Goal: Task Accomplishment & Management: Use online tool/utility

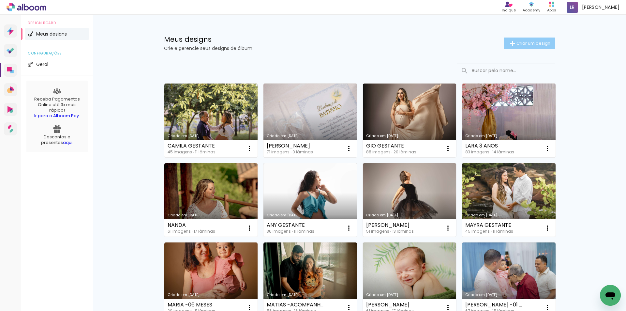
click at [524, 42] on span "Criar um design" at bounding box center [533, 43] width 34 height 4
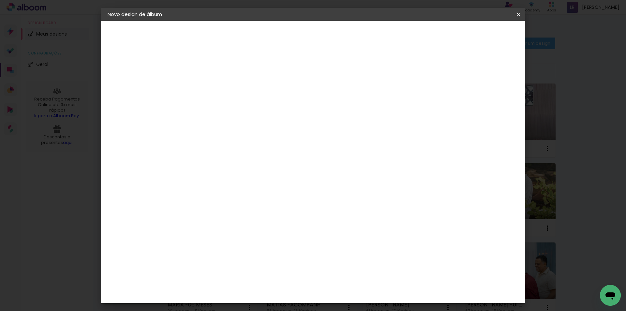
click at [214, 92] on input at bounding box center [214, 87] width 0 height 10
type input "MALU -01 ANO"
type paper-input "MALU -01 ANO"
click at [0, 0] on slot "Avançar" at bounding box center [0, 0] width 0 height 0
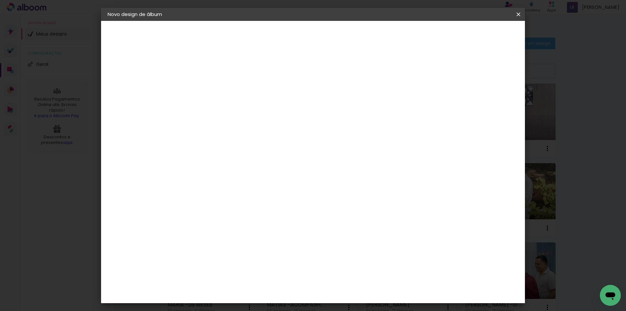
click at [238, 261] on div "Conceitual Álbuns" at bounding box center [224, 266] width 28 height 10
click at [0, 0] on slot "Avançar" at bounding box center [0, 0] width 0 height 0
click at [258, 301] on span "25 × 25" at bounding box center [243, 309] width 30 height 17
click at [0, 0] on slot "Avançar" at bounding box center [0, 0] width 0 height 0
click at [478, 37] on span "Iniciar design" at bounding box center [463, 34] width 30 height 5
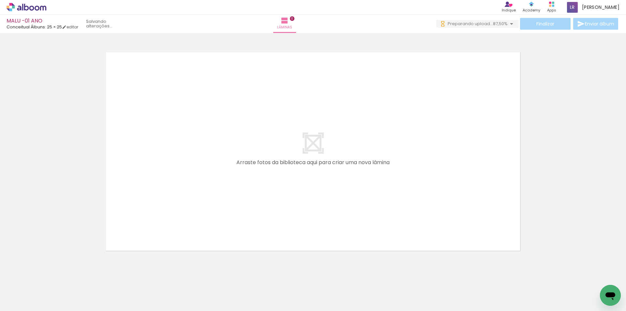
click at [120, 232] on quentale-workspace at bounding box center [313, 155] width 626 height 311
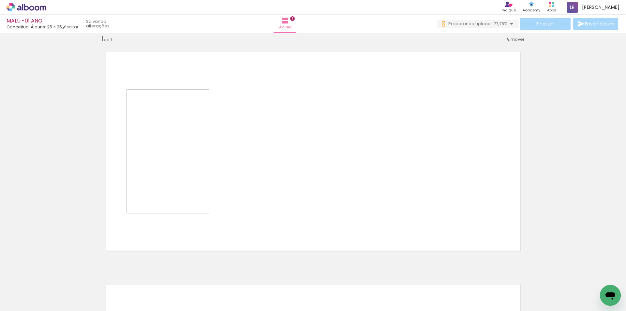
scroll to position [8, 0]
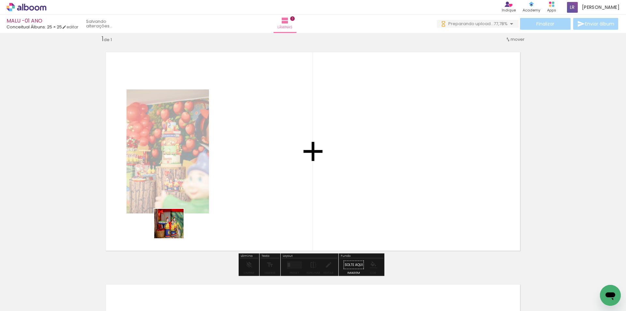
drag, startPoint x: 107, startPoint y: 290, endPoint x: 143, endPoint y: 290, distance: 36.5
click at [181, 220] on quentale-workspace at bounding box center [313, 155] width 626 height 311
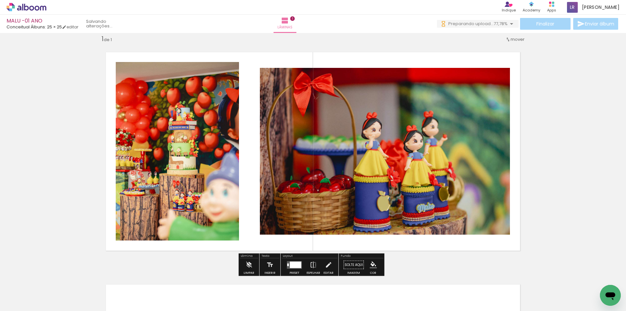
scroll to position [0, 0]
drag, startPoint x: 135, startPoint y: 291, endPoint x: 181, endPoint y: 276, distance: 48.4
click at [203, 235] on quentale-workspace at bounding box center [313, 155] width 626 height 311
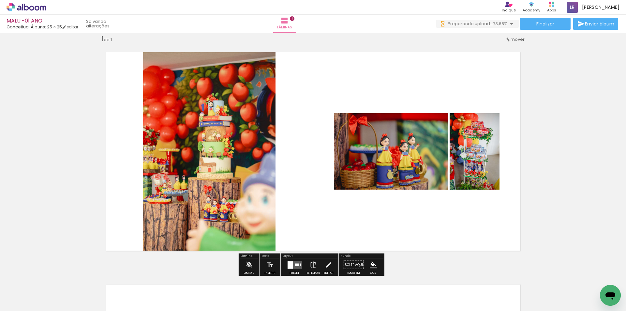
drag, startPoint x: 183, startPoint y: 289, endPoint x: 236, endPoint y: 262, distance: 59.6
click at [223, 170] on quentale-workspace at bounding box center [313, 155] width 626 height 311
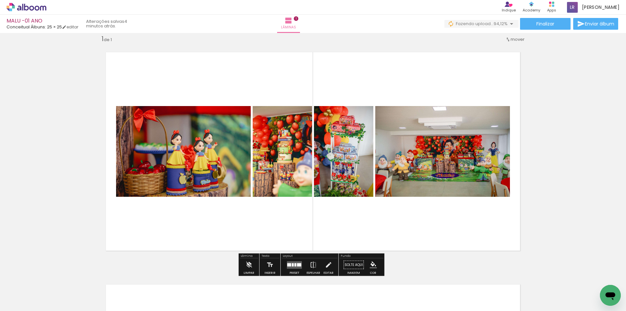
click at [37, 7] on icon at bounding box center [27, 7] width 40 height 8
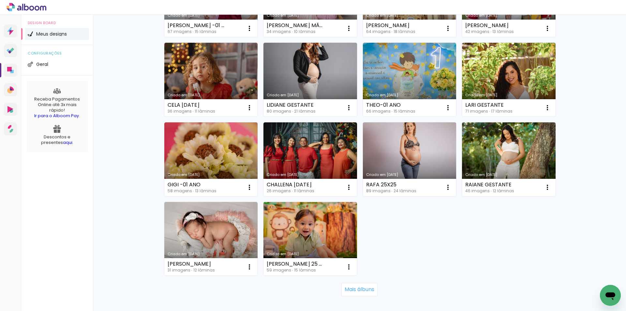
scroll to position [359, 0]
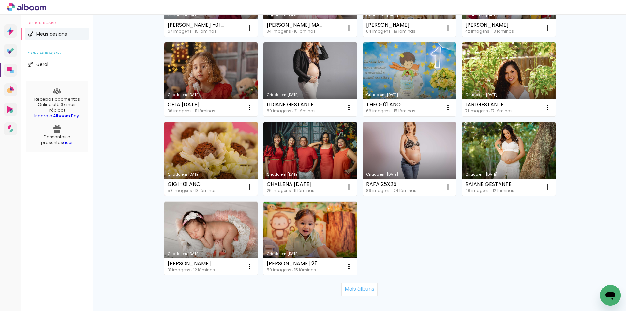
click at [217, 134] on link "Criado em [DATE]" at bounding box center [211, 159] width 94 height 74
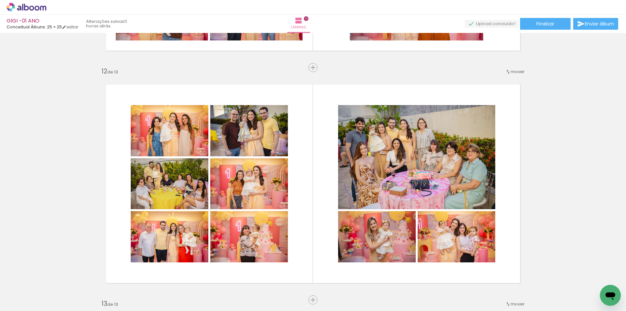
scroll to position [2608, 0]
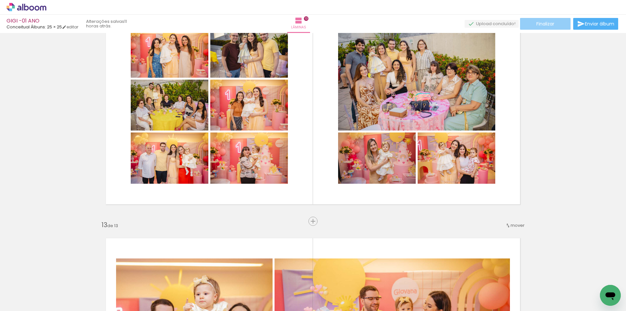
click at [538, 22] on span "Finalizar" at bounding box center [545, 24] width 18 height 5
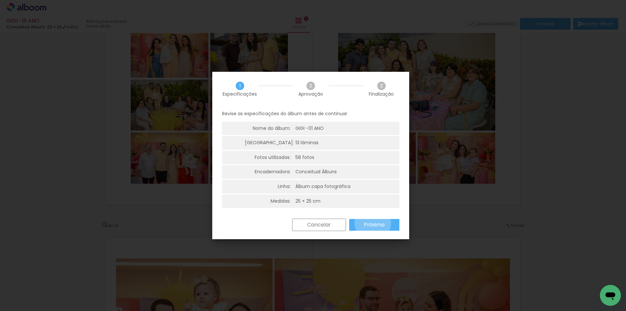
click at [0, 0] on slot "Próximo" at bounding box center [0, 0] width 0 height 0
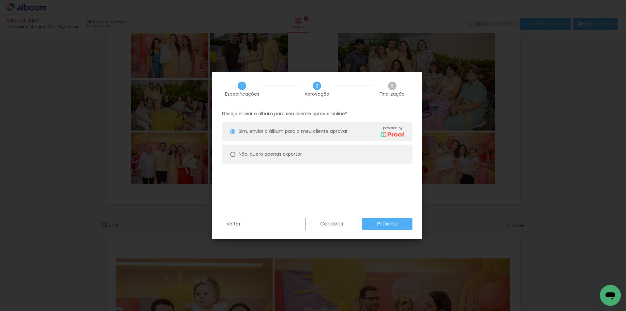
click at [0, 0] on slot "Não, quero apenas exportar" at bounding box center [0, 0] width 0 height 0
type paper-radio-button "on"
click at [0, 0] on slot "Próximo" at bounding box center [0, 0] width 0 height 0
type input "Alta, 300 DPI"
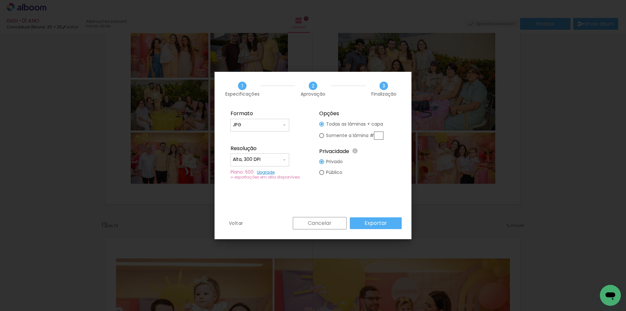
click at [0, 0] on slot "Exportar" at bounding box center [0, 0] width 0 height 0
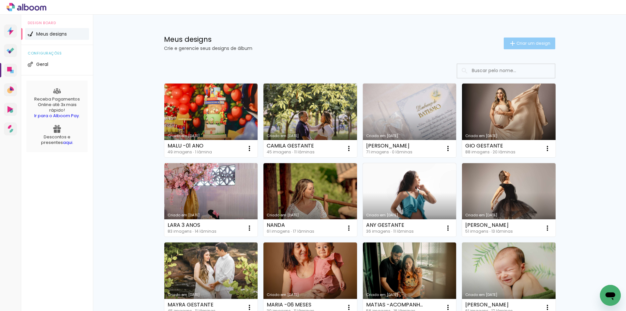
click at [518, 43] on span "Criar um design" at bounding box center [533, 43] width 34 height 4
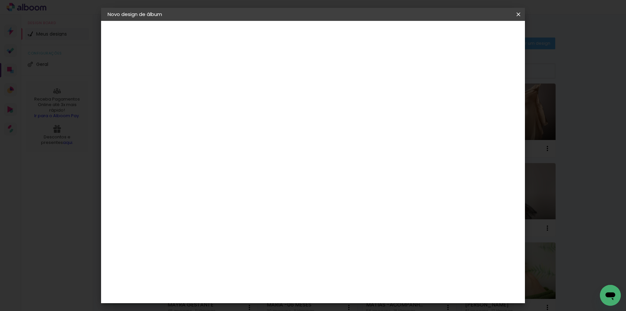
click at [214, 91] on input at bounding box center [214, 87] width 0 height 10
type input "BENTO -03 ANOS"
type paper-input "BENTO -03 ANOS"
click at [0, 0] on slot "Avançar" at bounding box center [0, 0] width 0 height 0
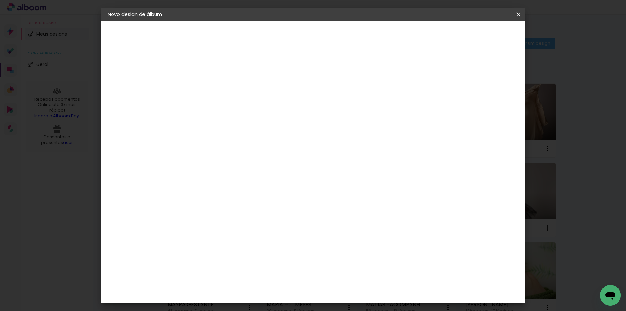
click at [231, 261] on div "Conceitual Álbuns" at bounding box center [224, 266] width 28 height 10
click at [0, 0] on slot "Avançar" at bounding box center [0, 0] width 0 height 0
click at [258, 249] on span "25 × 25" at bounding box center [243, 257] width 30 height 17
click at [0, 0] on slot "Avançar" at bounding box center [0, 0] width 0 height 0
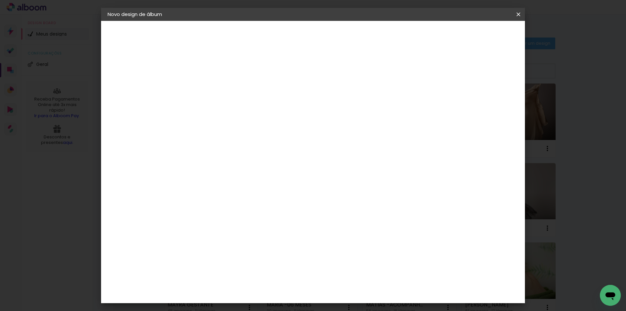
click at [478, 37] on span "Iniciar design" at bounding box center [463, 34] width 30 height 5
